Goal: Task Accomplishment & Management: Complete application form

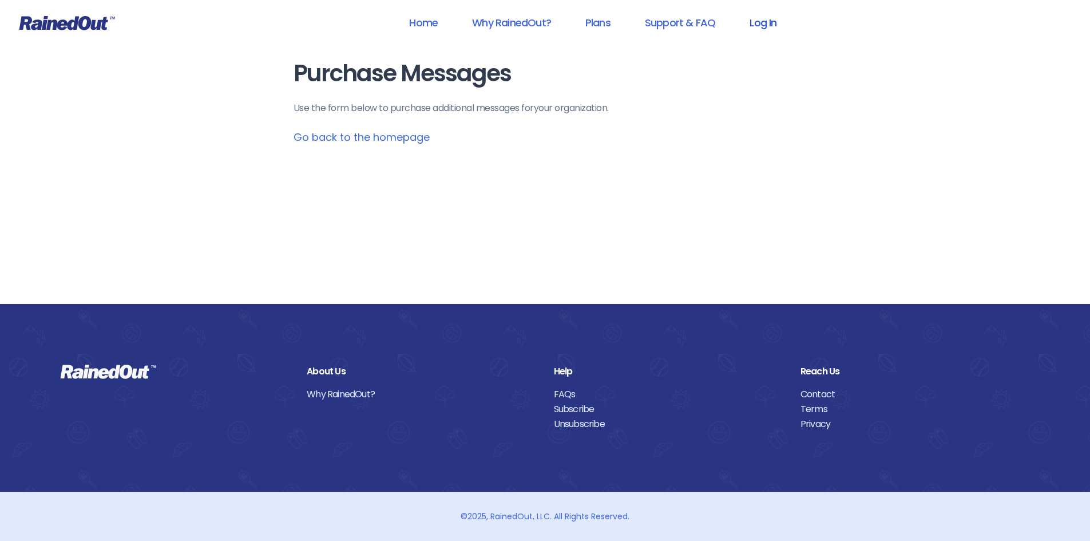
click at [752, 23] on link "Log In" at bounding box center [763, 23] width 57 height 26
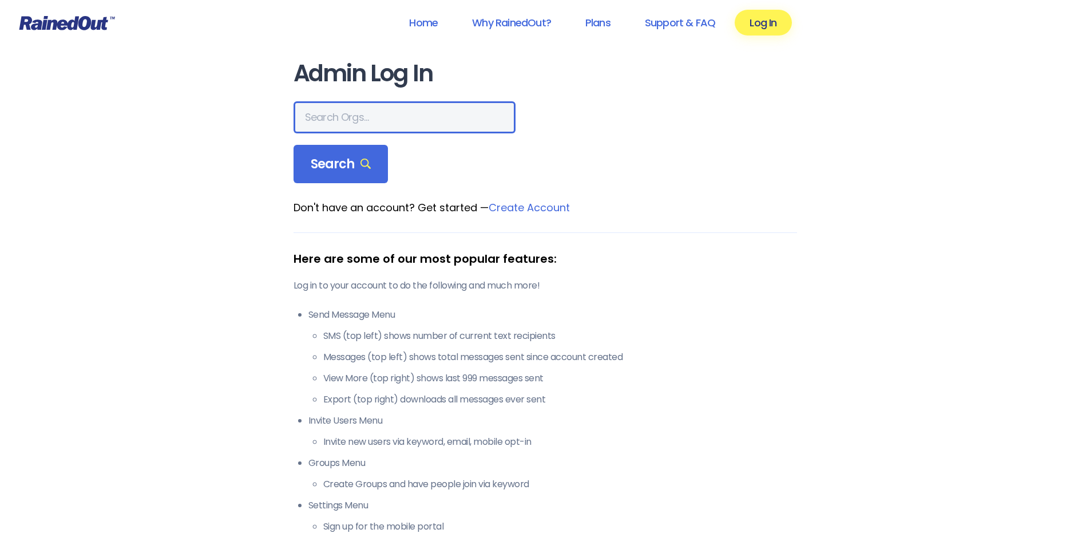
click at [387, 114] on input "text" at bounding box center [404, 117] width 222 height 32
type input "hfah"
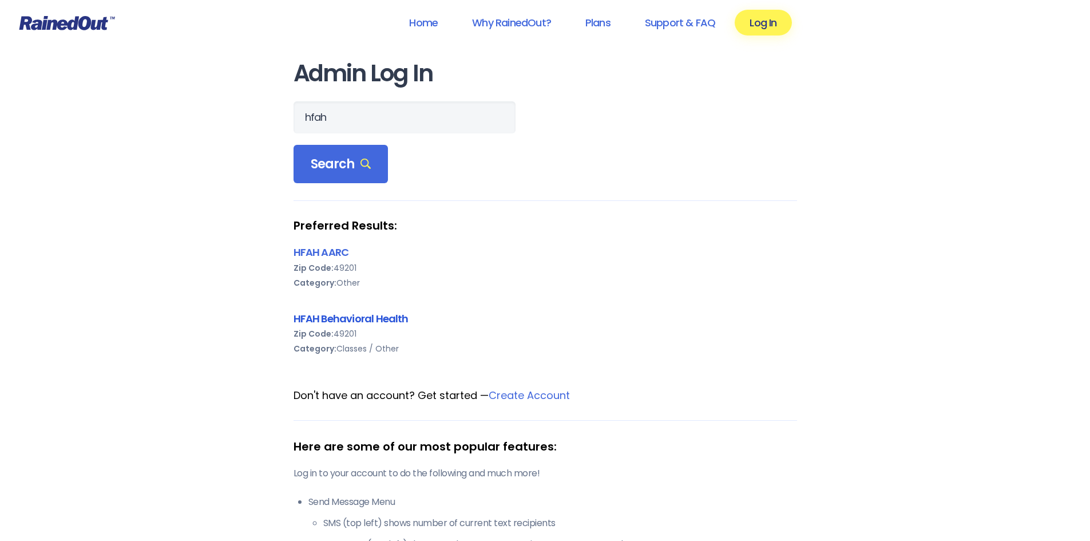
click at [336, 315] on link "HFAH Behavioral Health" at bounding box center [350, 318] width 115 height 14
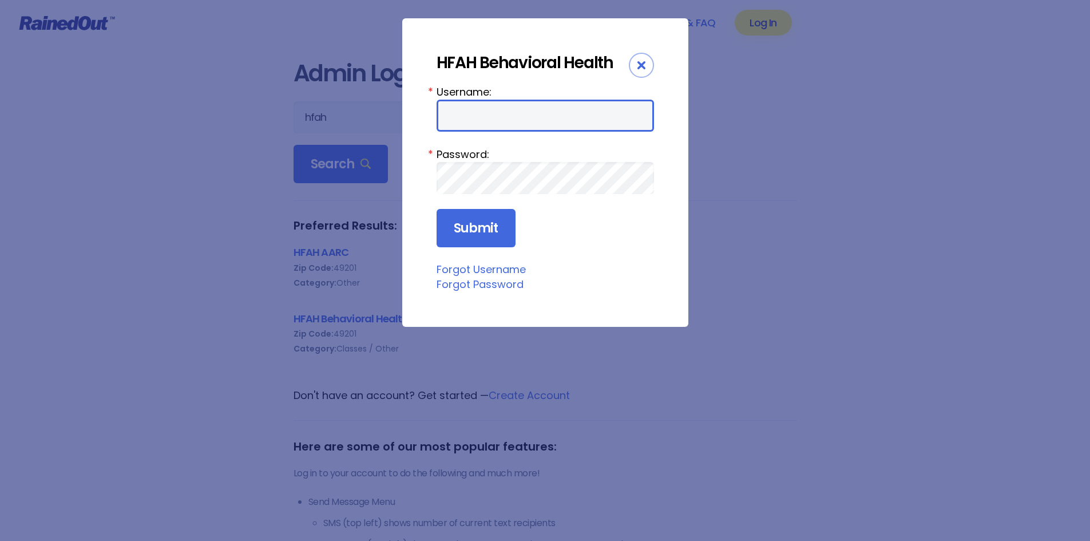
click at [499, 100] on input "Username:" at bounding box center [544, 116] width 217 height 32
type input "ChargeNurse"
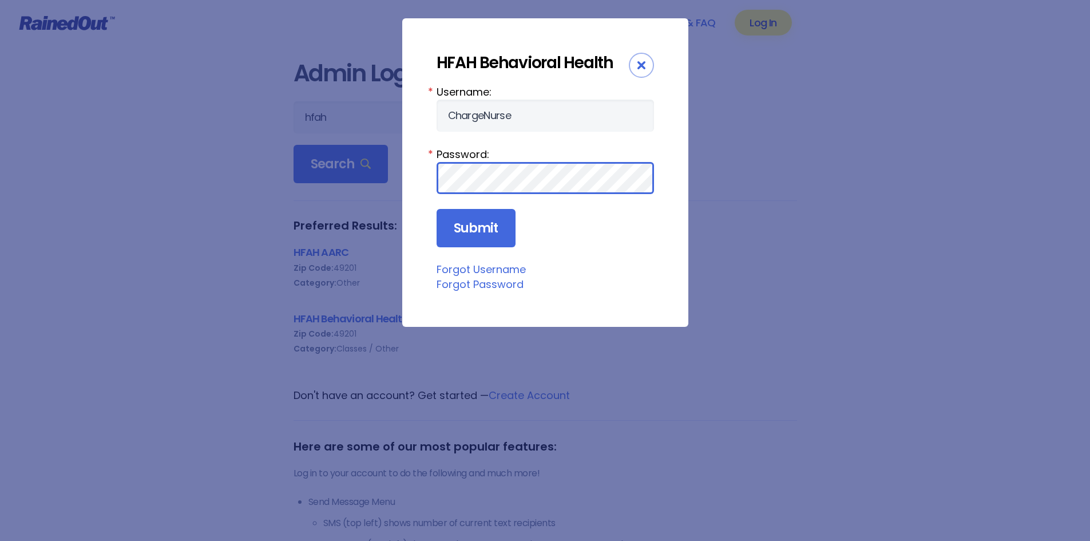
click at [436, 209] on input "Submit" at bounding box center [475, 228] width 79 height 39
